Goal: Task Accomplishment & Management: Use online tool/utility

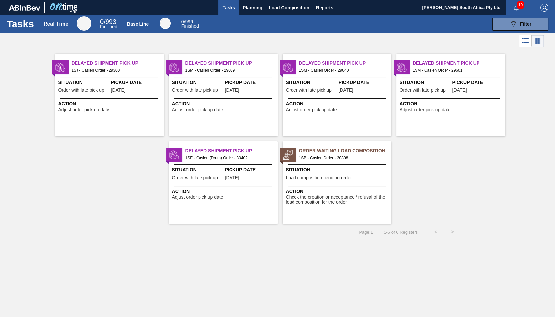
click at [325, 153] on span "Order Waiting Load Composition" at bounding box center [345, 150] width 92 height 7
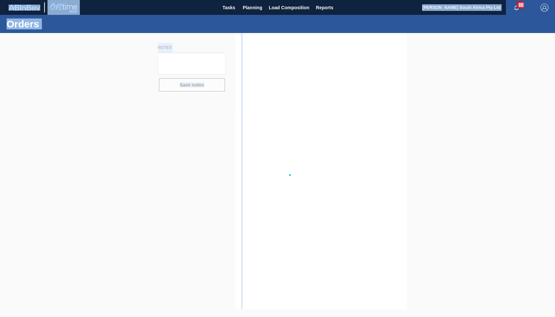
click at [325, 153] on div at bounding box center [277, 175] width 555 height 284
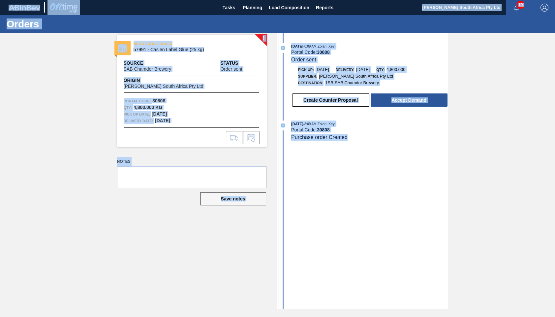
click at [379, 195] on div "[DATE] 8:09 AM : Zolani Xeyi Portal Code: 30808 Order sent Pick up: [DATE] Deli…" at bounding box center [363, 170] width 170 height 275
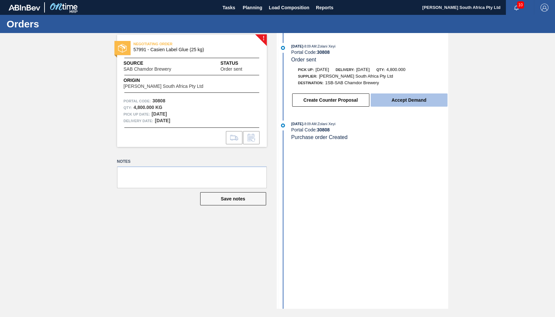
click at [400, 101] on button "Accept Demand" at bounding box center [409, 99] width 77 height 13
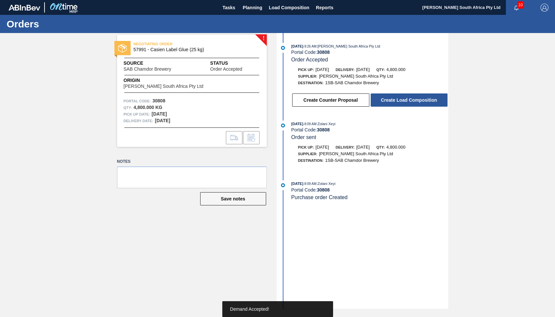
click at [400, 101] on button "Create Load Composition" at bounding box center [409, 99] width 77 height 13
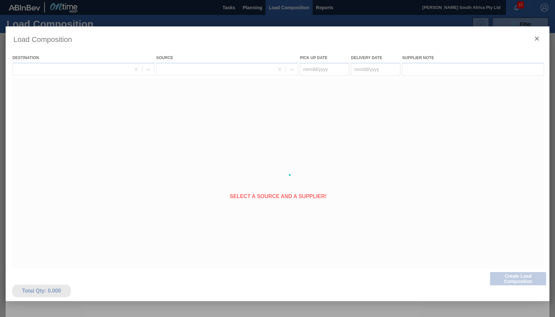
type Date "[DATE]"
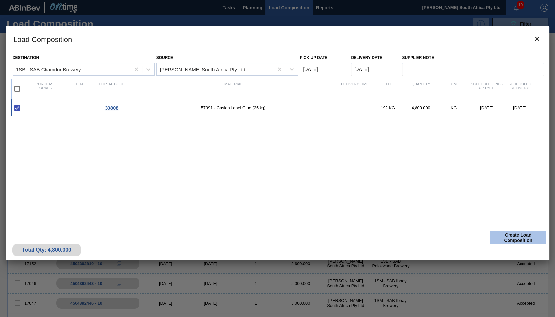
click at [507, 237] on button "Create Load Composition" at bounding box center [518, 237] width 56 height 13
